Goal: Navigation & Orientation: Go to known website

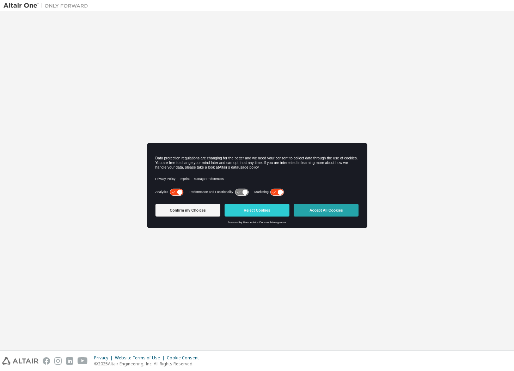
click at [324, 215] on button "Accept All Cookies" at bounding box center [326, 210] width 65 height 13
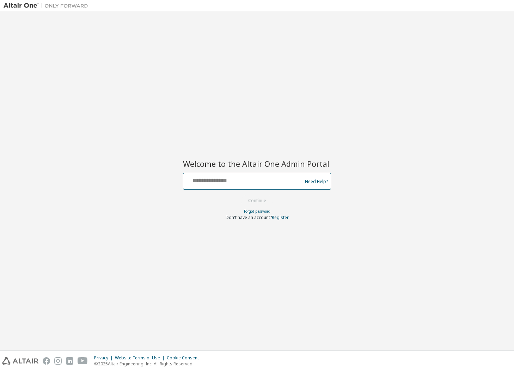
click at [235, 181] on input "text" at bounding box center [243, 180] width 115 height 10
type input "**********"
click at [247, 202] on button "Continue" at bounding box center [257, 200] width 33 height 11
